Goal: Information Seeking & Learning: Learn about a topic

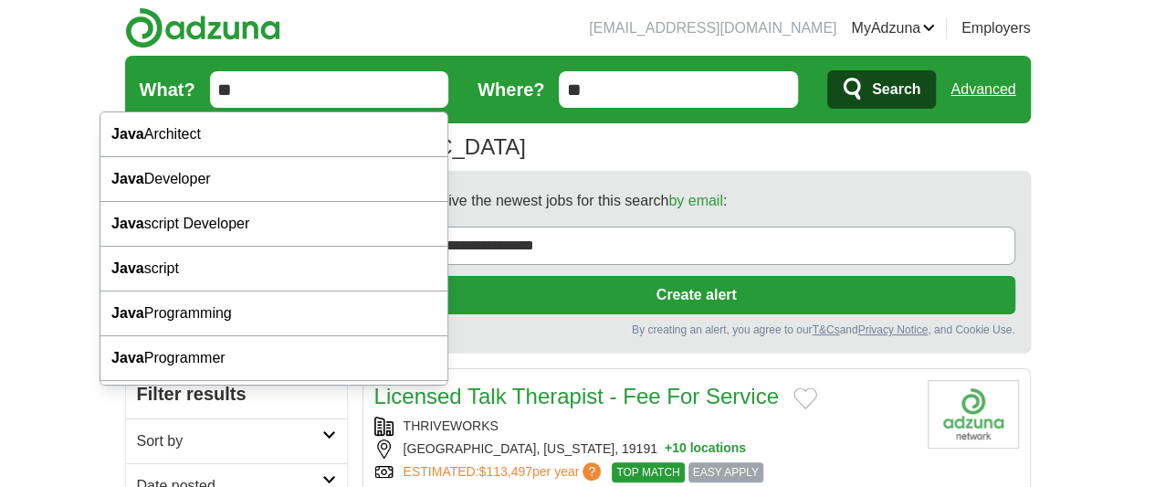
type input "*"
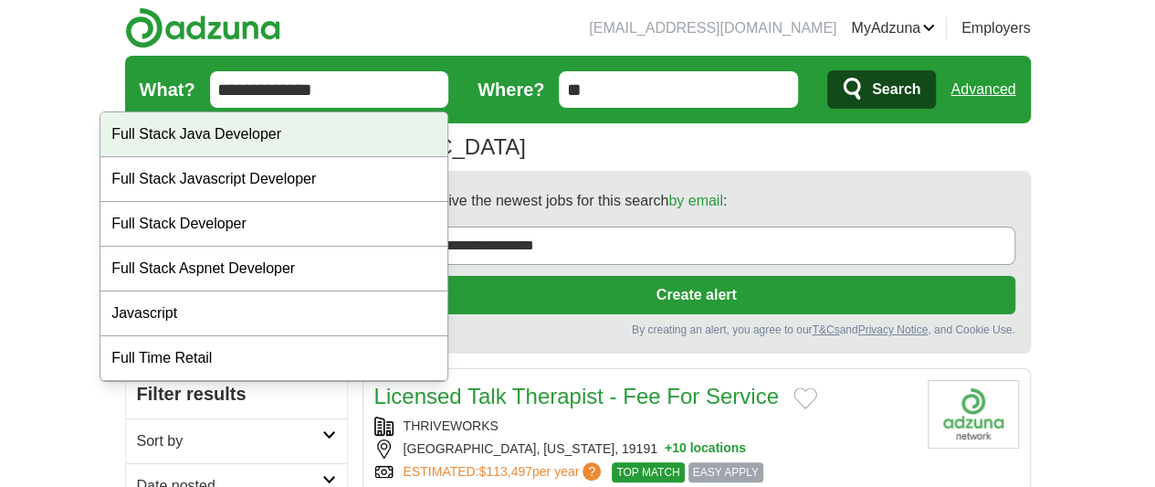
click at [288, 128] on div "Full Stack Java Developer" at bounding box center [273, 134] width 347 height 45
type input "**********"
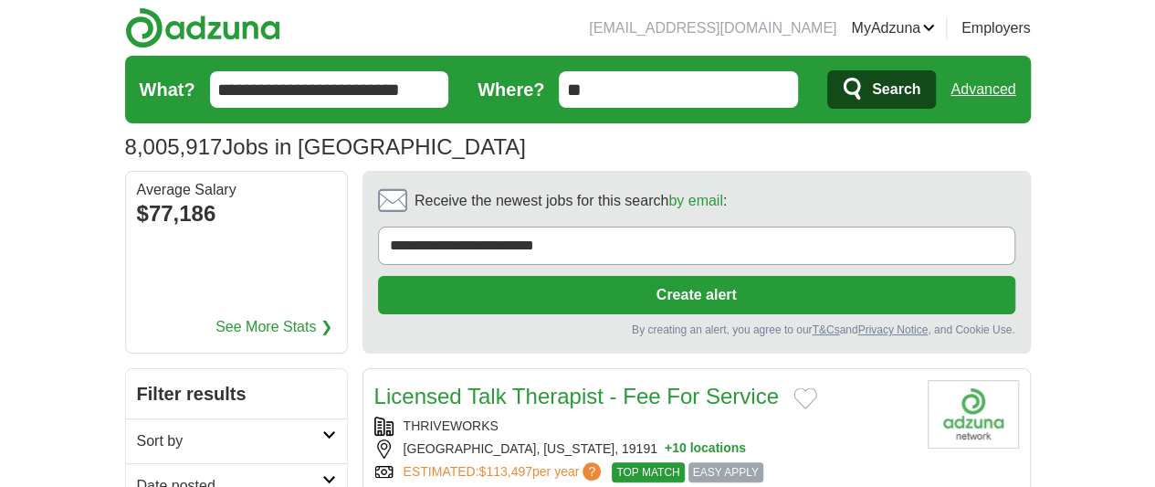
click at [677, 95] on input "**" at bounding box center [678, 89] width 239 height 37
click at [827, 70] on button "Search" at bounding box center [881, 89] width 109 height 38
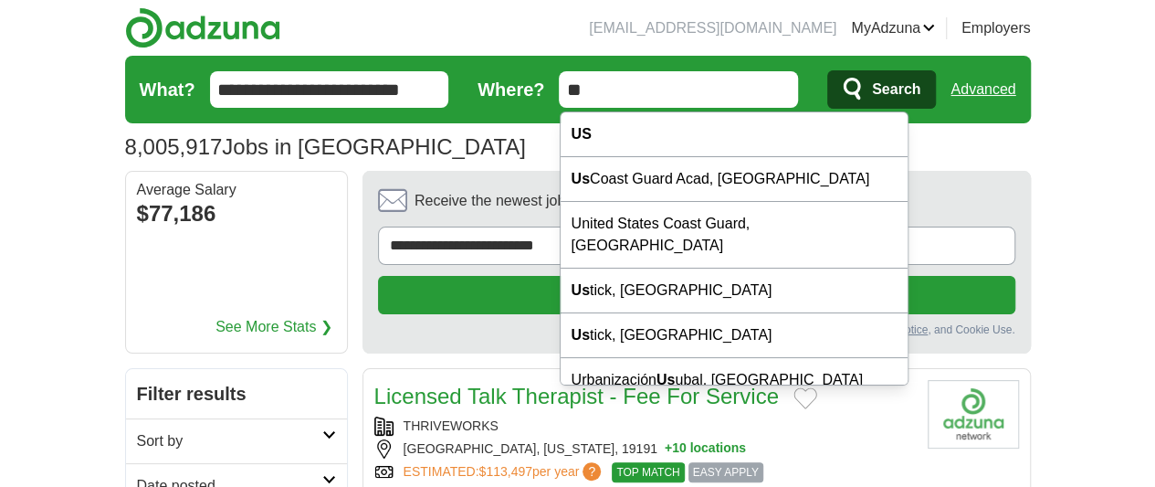
click at [936, 78] on button "Search" at bounding box center [881, 89] width 109 height 38
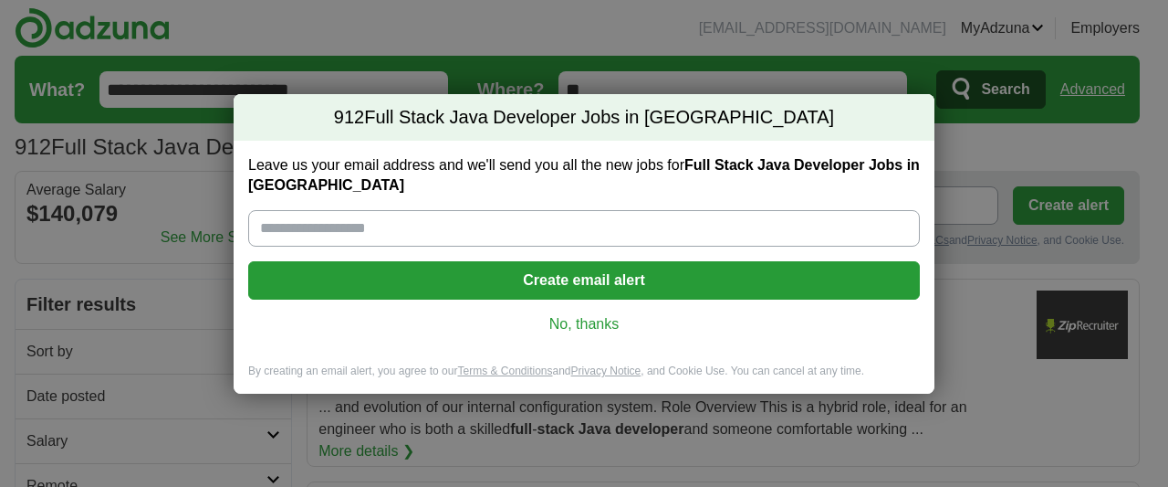
click at [606, 328] on link "No, thanks" at bounding box center [584, 324] width 643 height 20
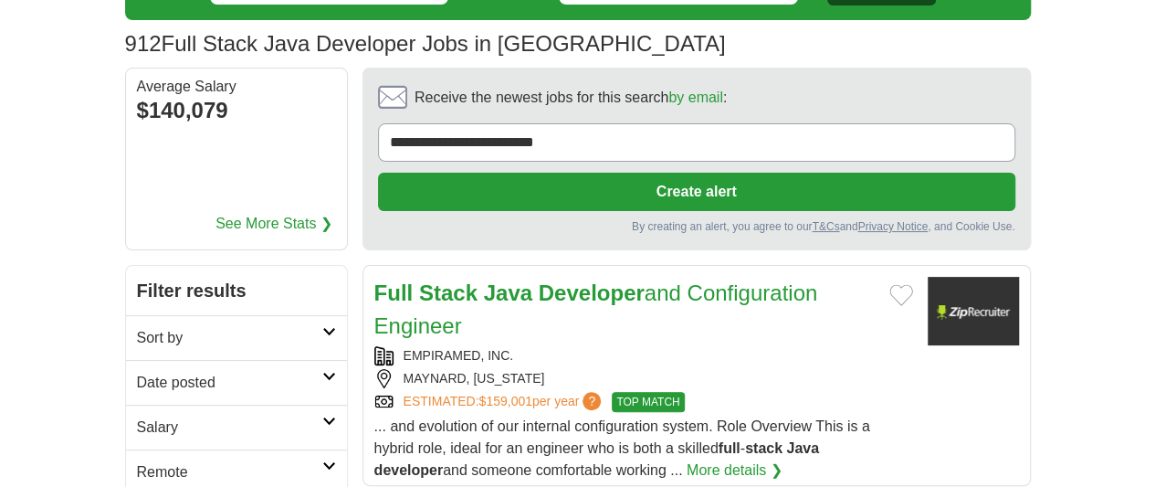
scroll to position [243, 0]
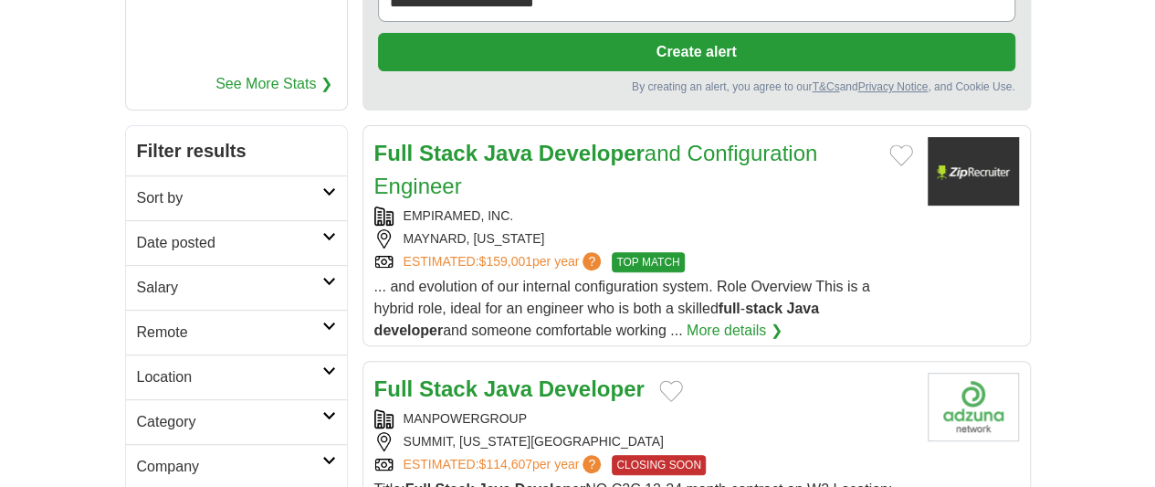
click at [539, 376] on strong "Developer" at bounding box center [592, 388] width 106 height 25
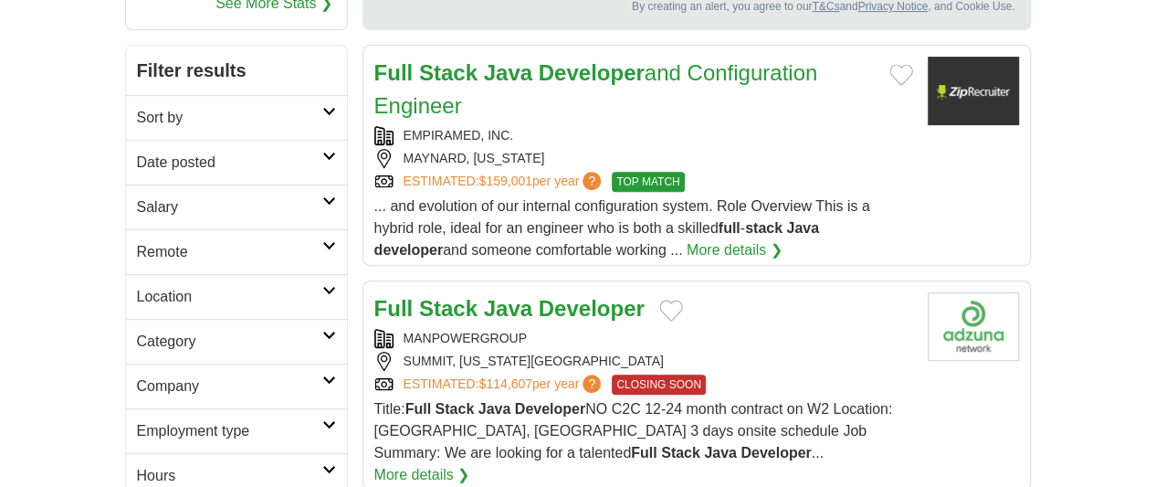
scroll to position [365, 0]
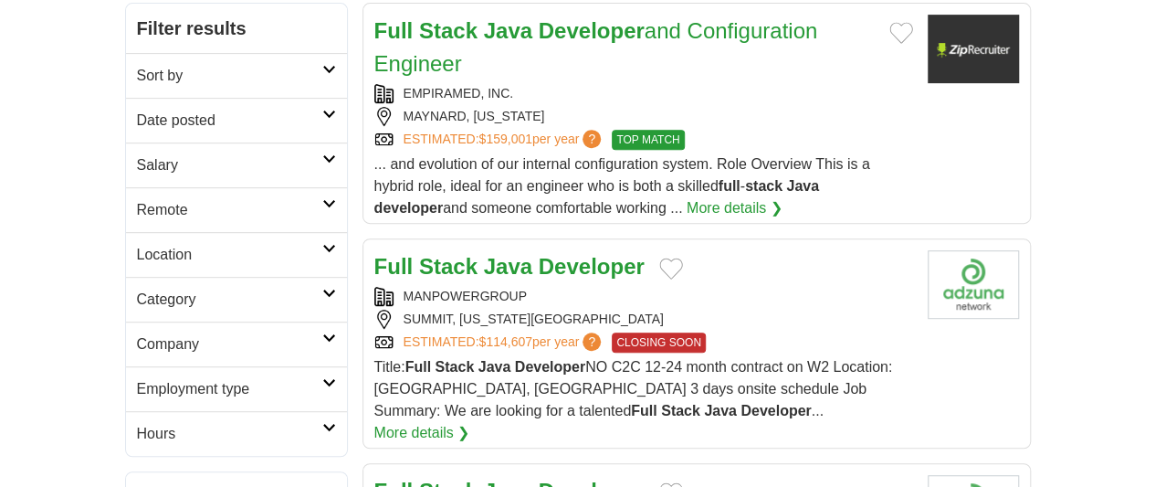
click at [539, 478] on strong "Developer" at bounding box center [592, 490] width 106 height 25
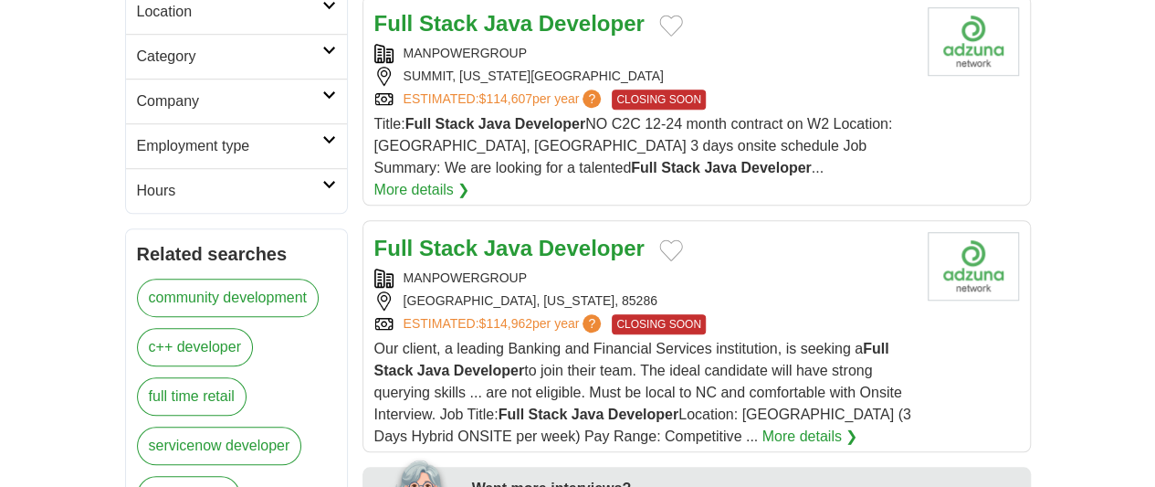
scroll to position [730, 0]
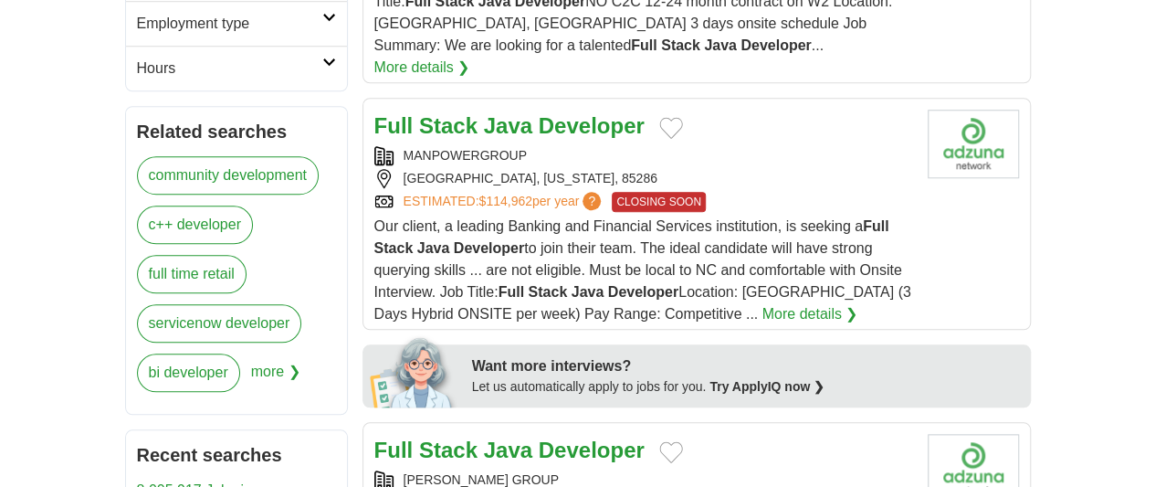
click at [539, 437] on strong "Developer" at bounding box center [592, 449] width 106 height 25
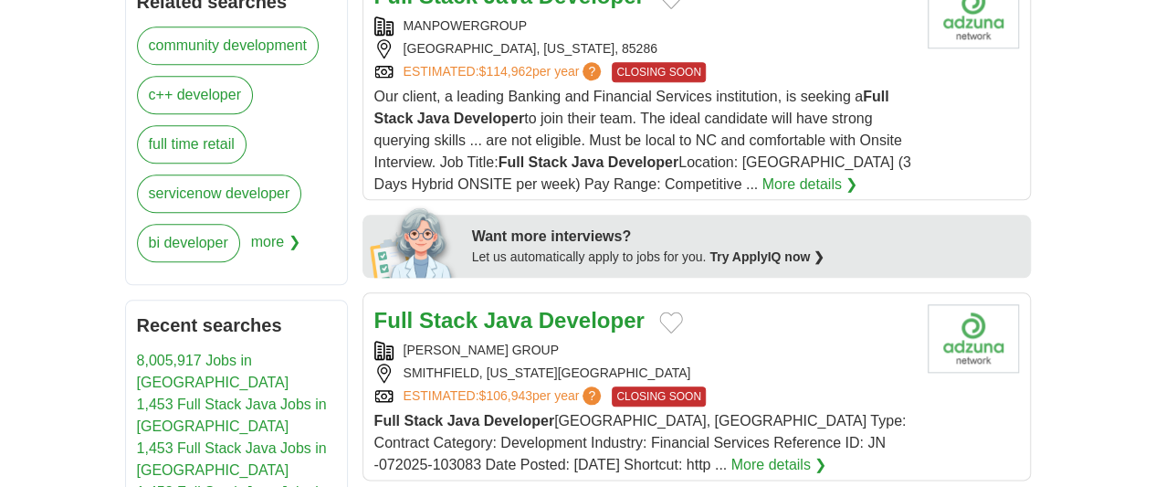
scroll to position [973, 0]
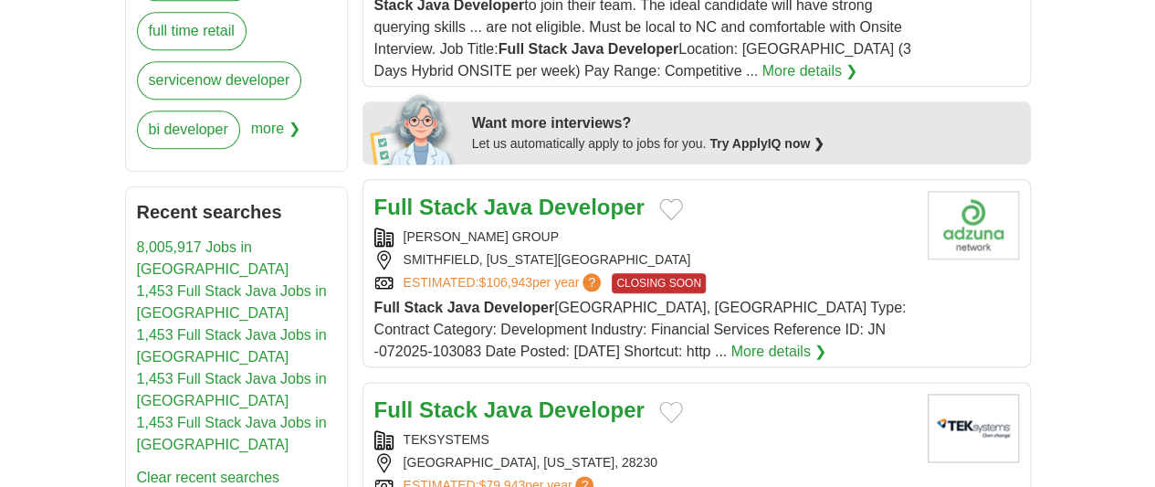
click at [563, 397] on strong "Developer" at bounding box center [592, 409] width 106 height 25
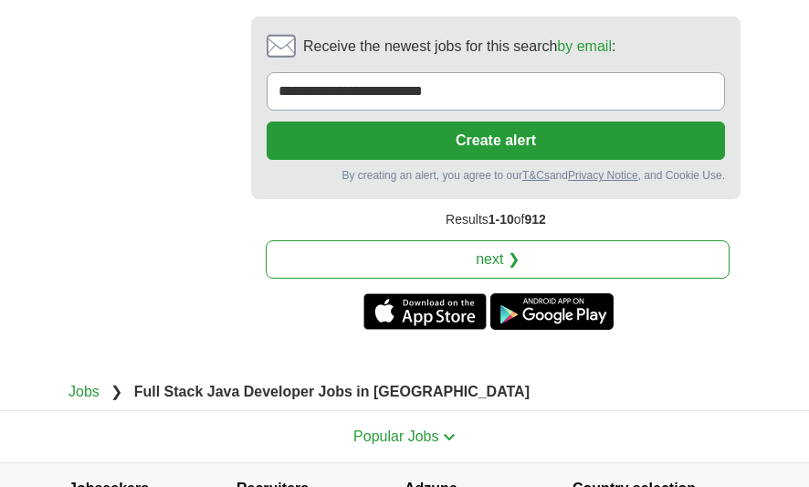
scroll to position [4105, 0]
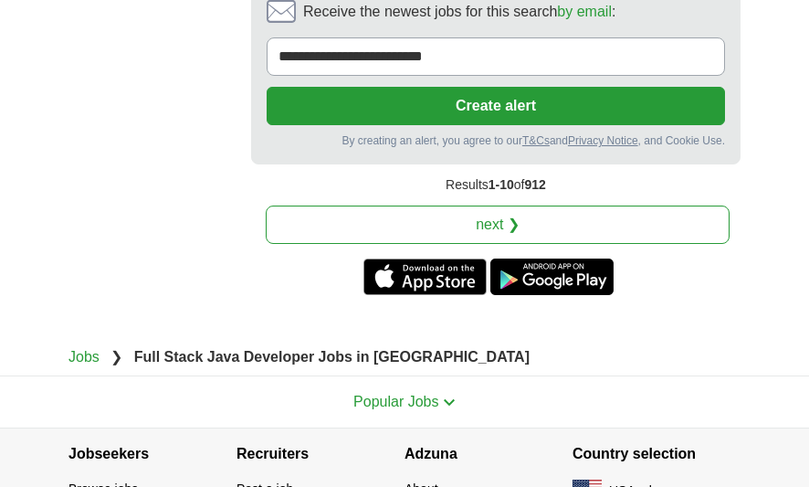
click at [593, 205] on link "next ❯" at bounding box center [498, 224] width 464 height 38
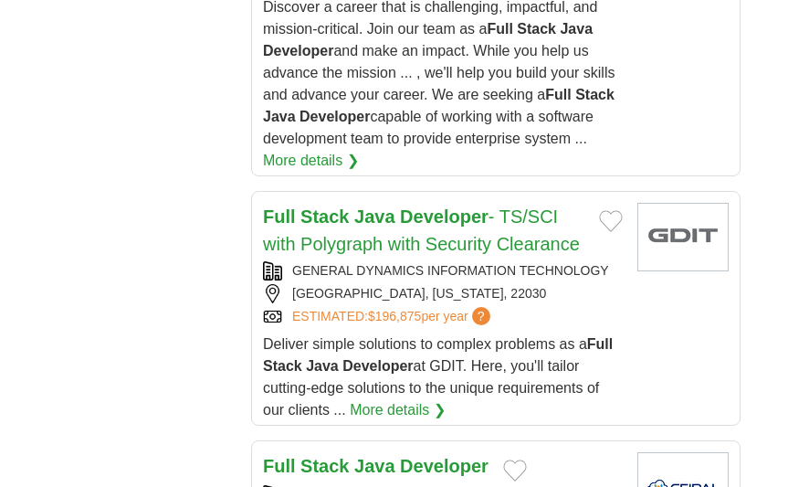
scroll to position [3286, 0]
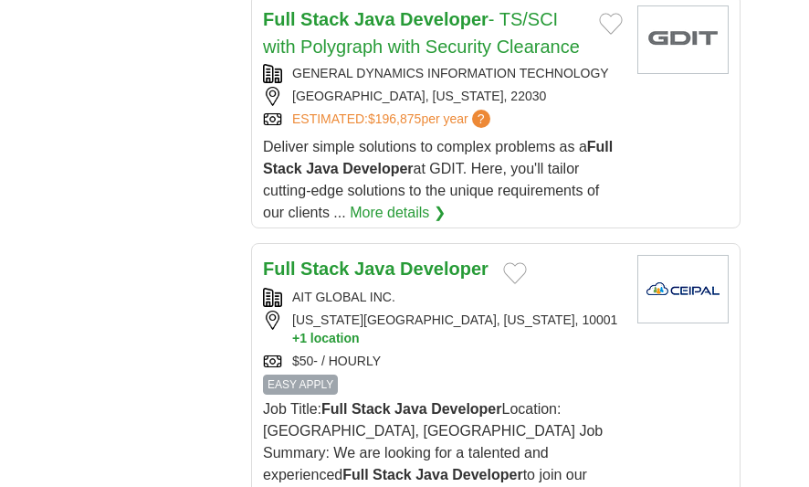
click at [399, 255] on h2 "Full Stack Java Developer" at bounding box center [375, 269] width 225 height 29
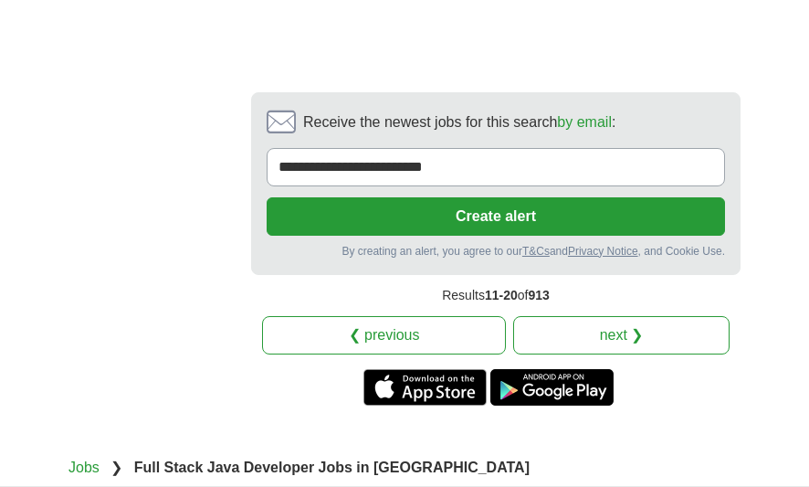
scroll to position [4747, 0]
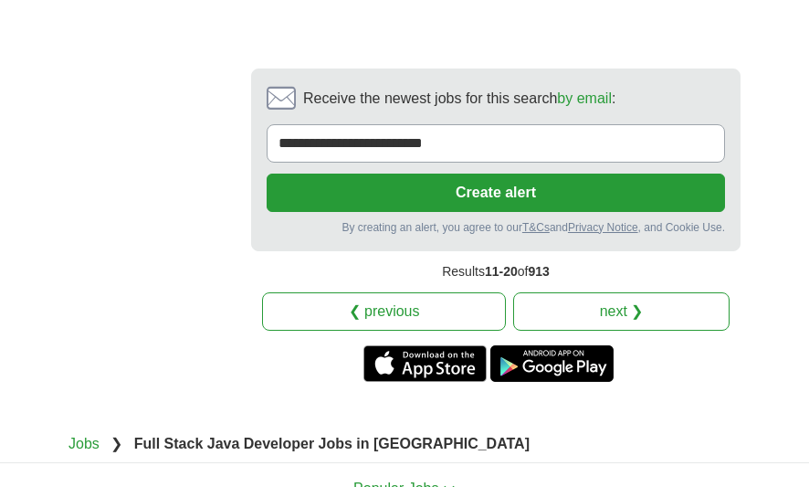
click at [630, 292] on link "next ❯" at bounding box center [621, 311] width 216 height 38
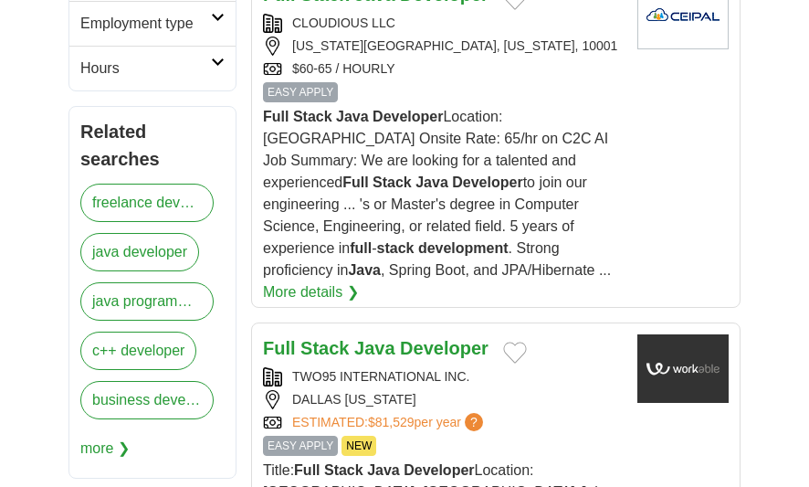
scroll to position [852, 0]
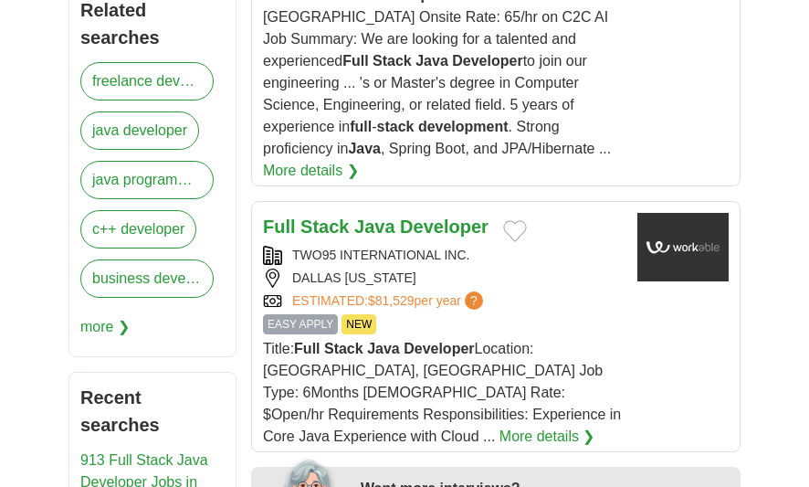
click at [416, 216] on strong "Developer" at bounding box center [444, 226] width 89 height 20
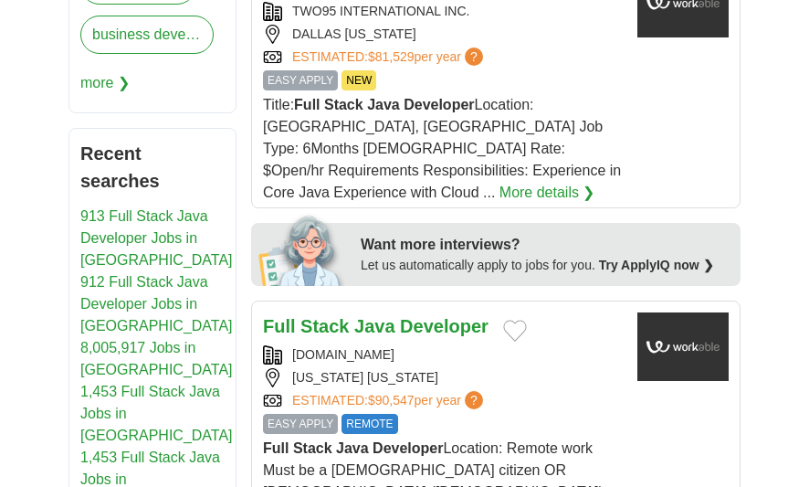
click at [406, 300] on article "Full Stack Java Developer NODE.DIGITAL WASHINGTON DISTRICT OF COLUMBIA ESTIMATE…" at bounding box center [495, 458] width 489 height 317
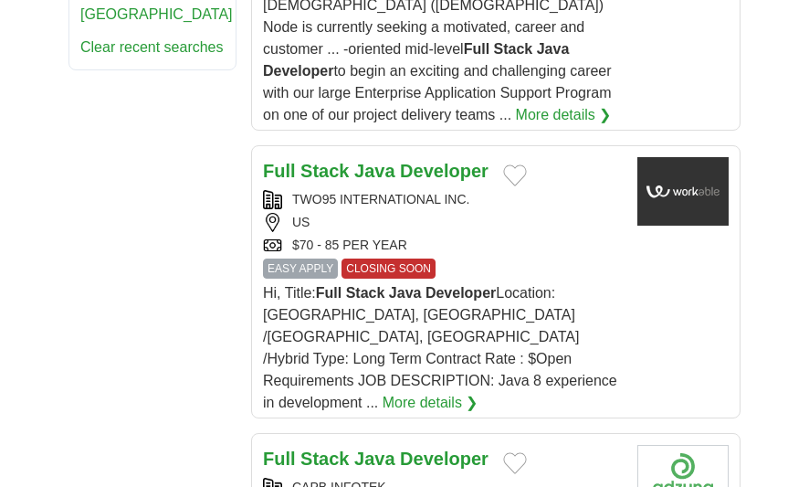
scroll to position [1703, 0]
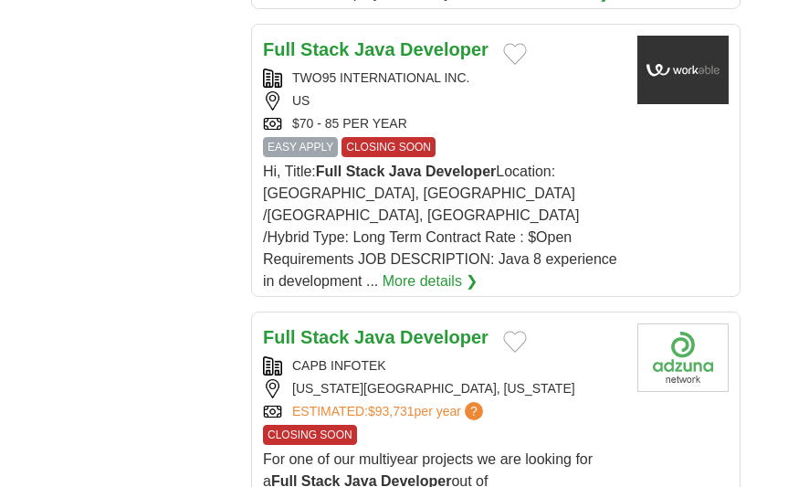
click at [443, 327] on strong "Developer" at bounding box center [444, 337] width 89 height 20
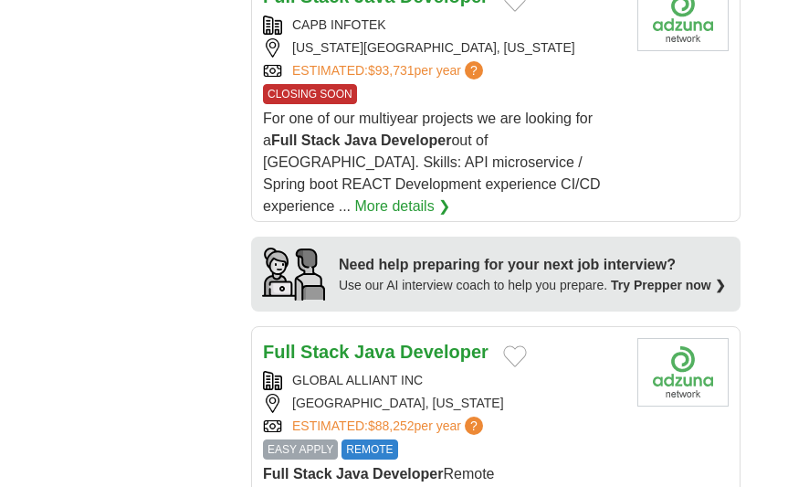
scroll to position [2069, 0]
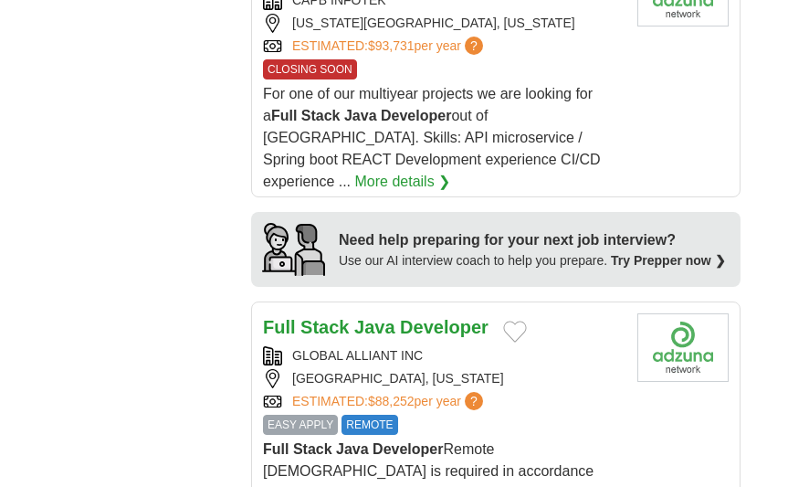
click at [435, 317] on strong "Developer" at bounding box center [444, 327] width 89 height 20
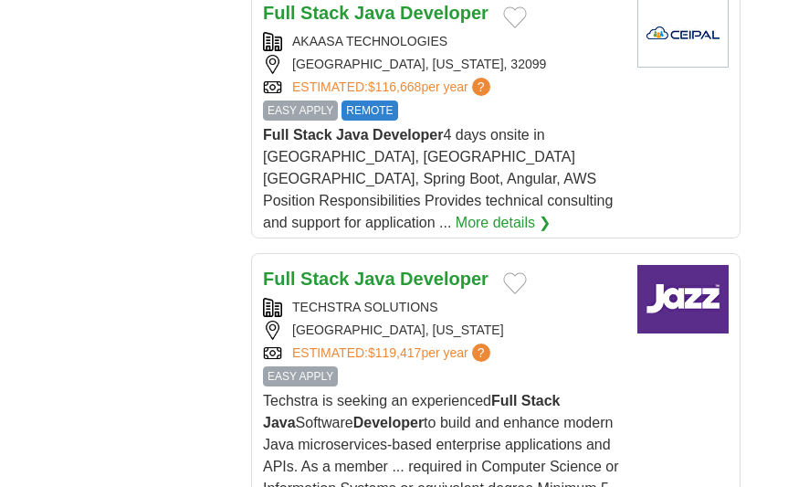
scroll to position [2678, 0]
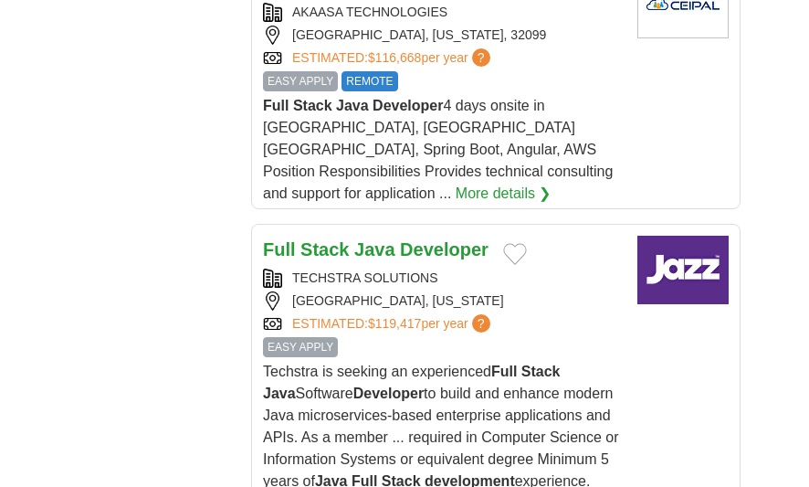
click at [420, 236] on h2 "Full Stack Java Developer" at bounding box center [375, 250] width 225 height 29
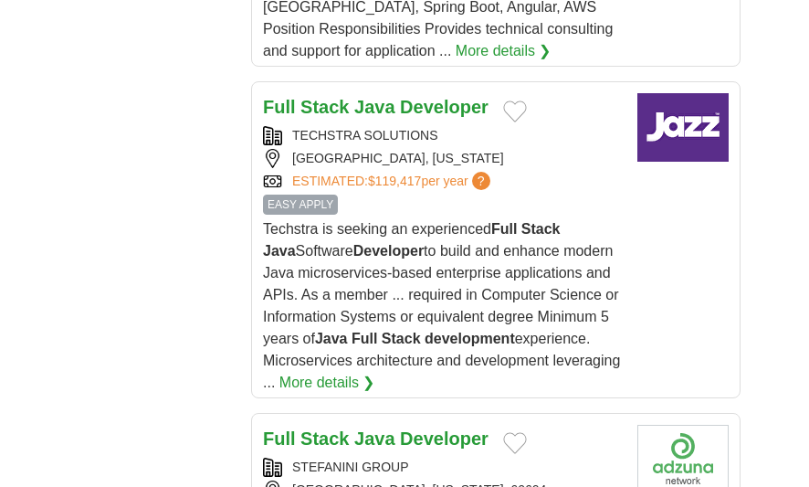
scroll to position [2921, 0]
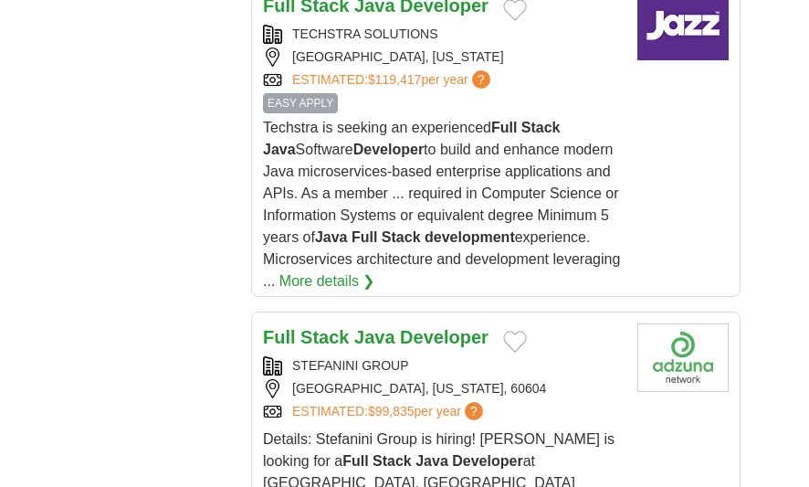
click at [477, 327] on strong "Developer" at bounding box center [444, 337] width 89 height 20
click at [418, 327] on strong "Developer" at bounding box center [444, 337] width 89 height 20
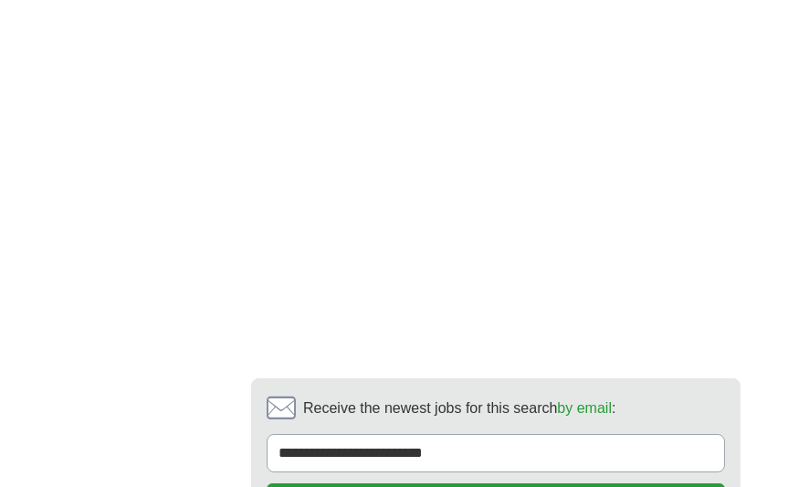
scroll to position [4017, 0]
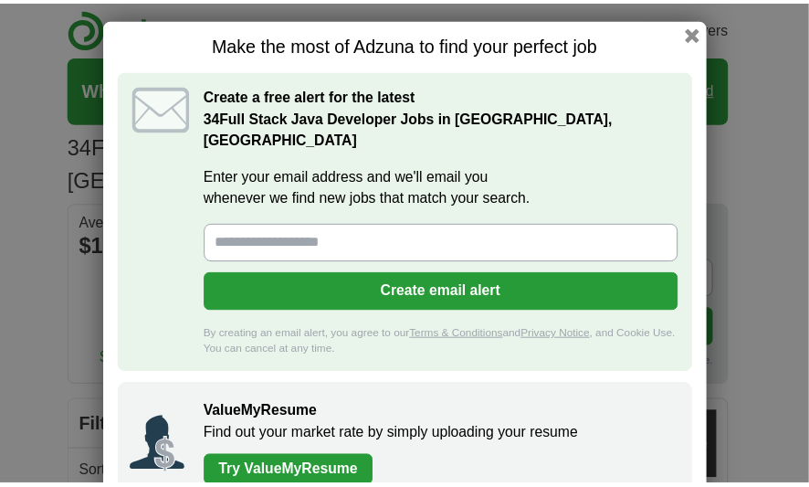
scroll to position [29, 0]
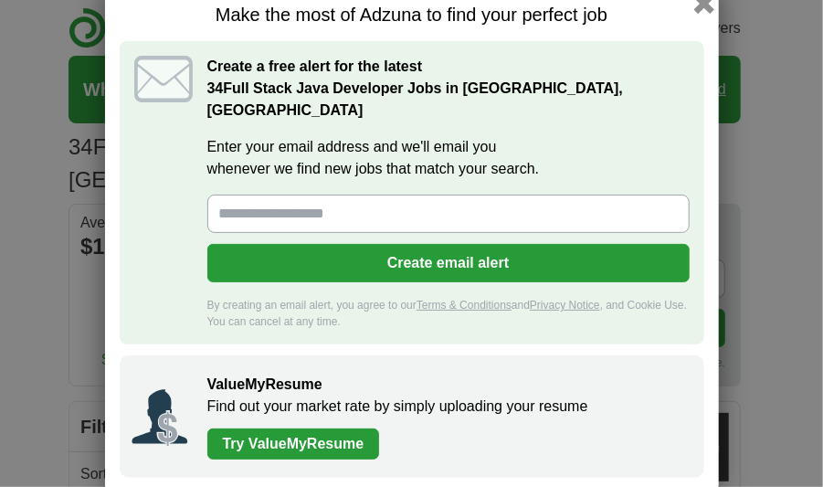
click at [697, 9] on button "button" at bounding box center [703, 4] width 20 height 20
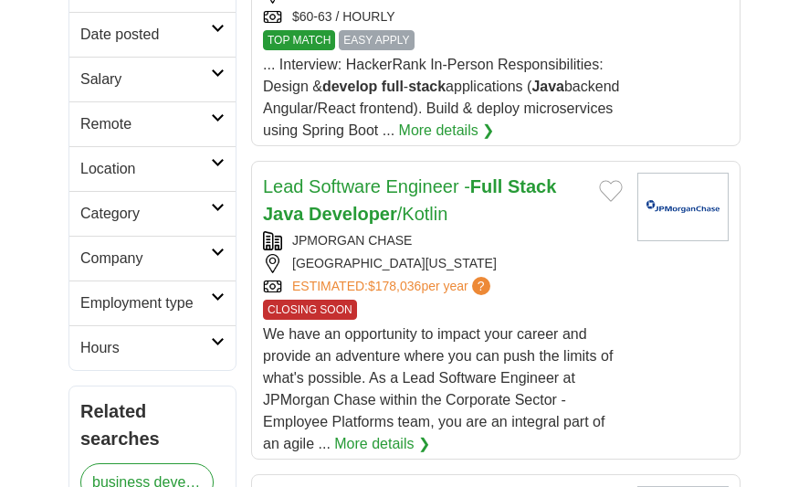
scroll to position [730, 0]
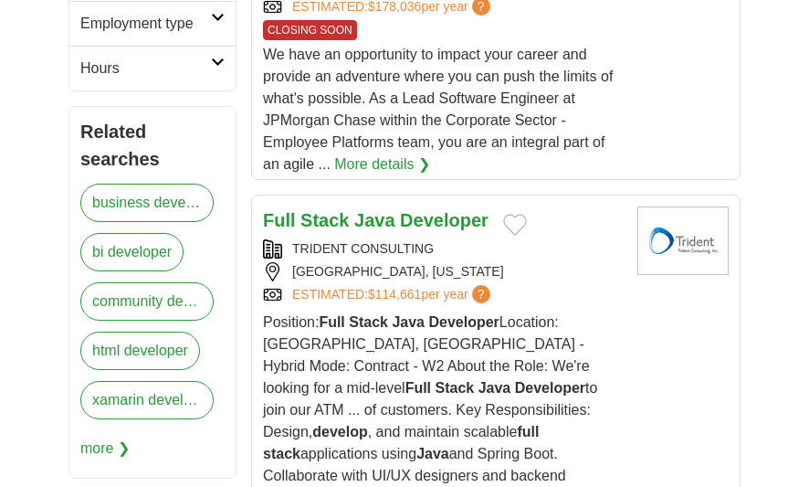
click at [422, 213] on strong "Developer" at bounding box center [444, 220] width 89 height 20
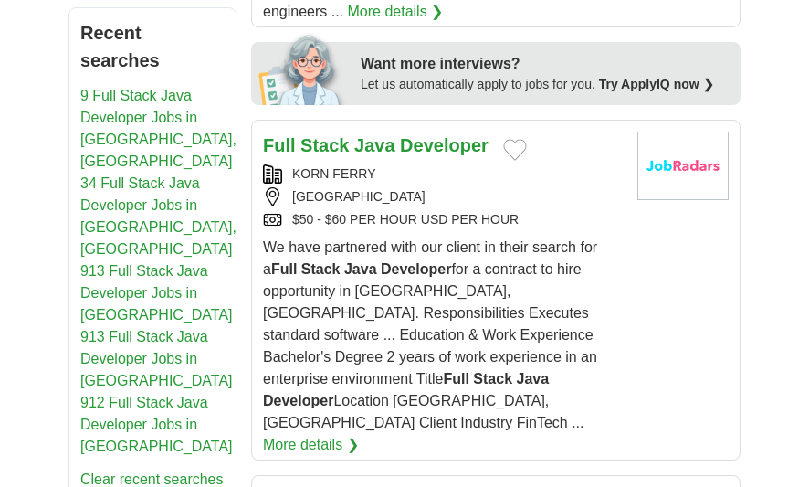
scroll to position [1217, 0]
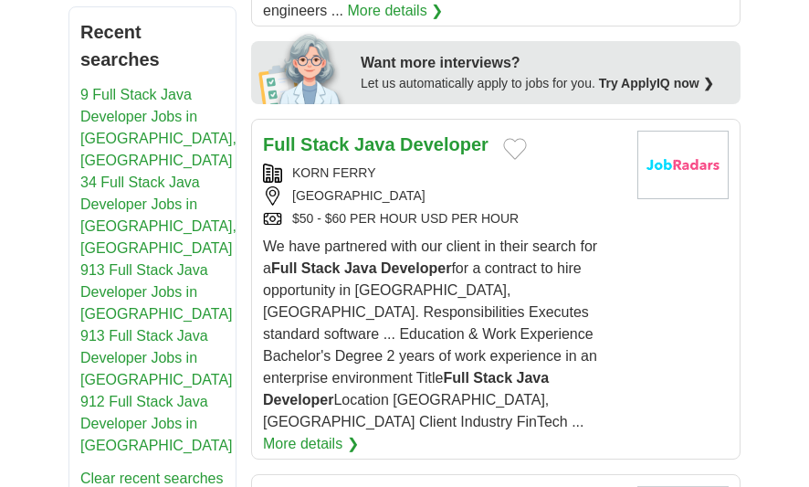
click at [424, 134] on strong "Developer" at bounding box center [444, 144] width 89 height 20
